Goal: Download file/media

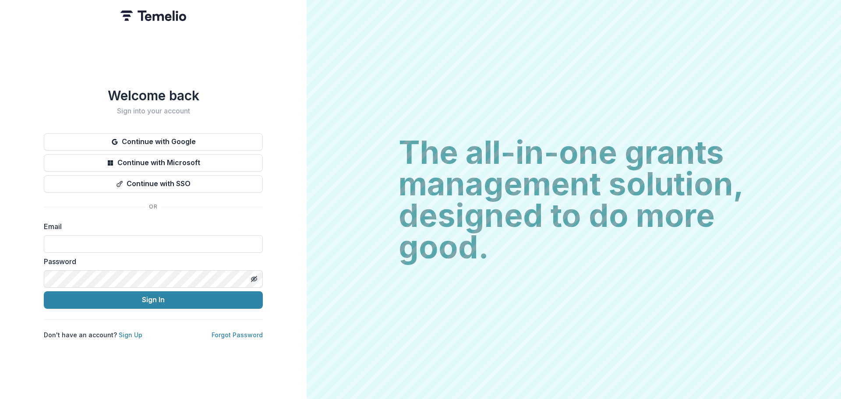
type input "**********"
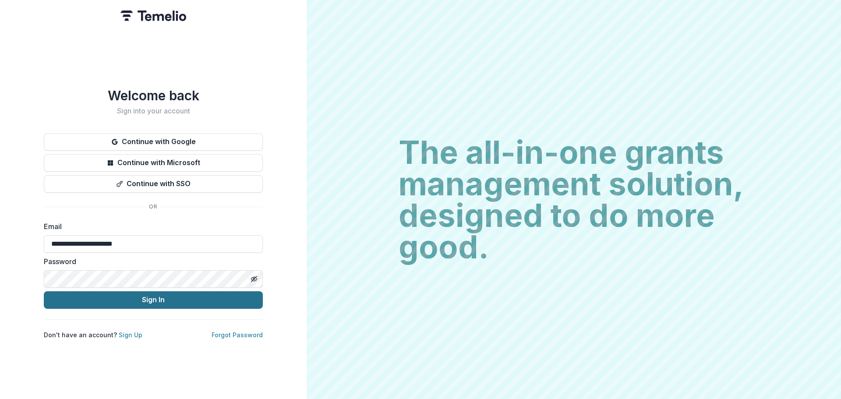
click at [151, 295] on button "Sign In" at bounding box center [153, 300] width 219 height 18
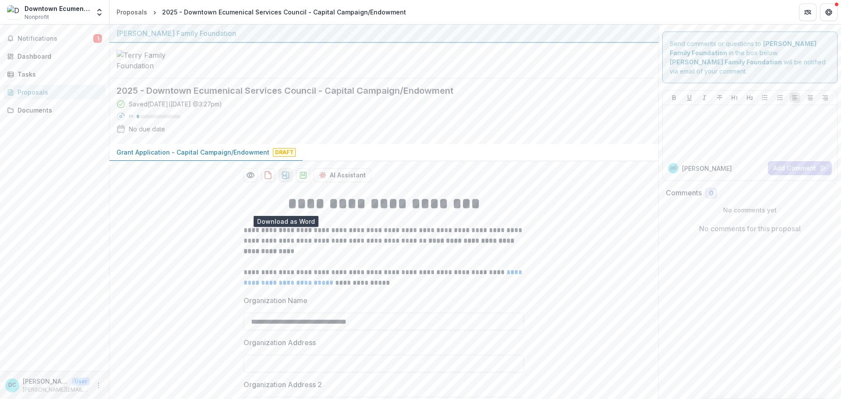
click at [283, 179] on icon "download-proposal" at bounding box center [285, 175] width 7 height 8
